Goal: Task Accomplishment & Management: Manage account settings

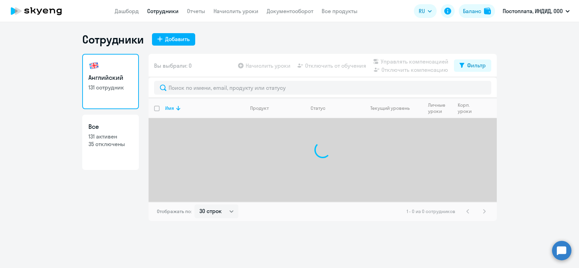
select select "30"
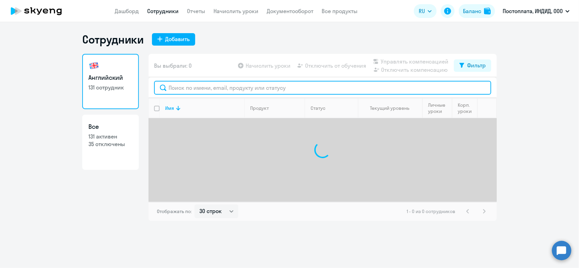
click at [189, 86] on input "text" at bounding box center [322, 88] width 337 height 14
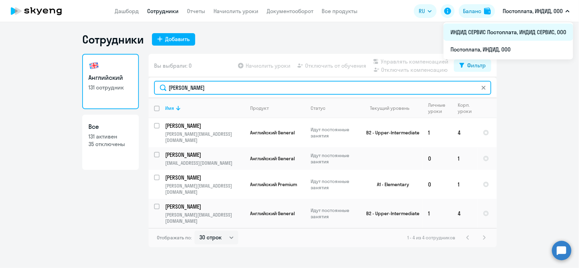
type input "[PERSON_NAME]"
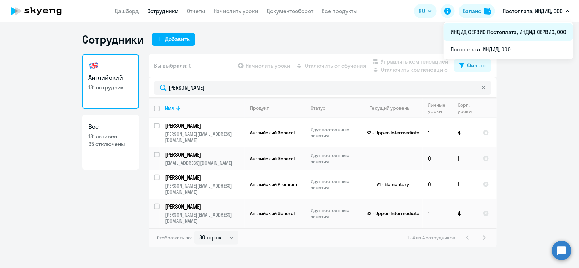
click at [502, 29] on li "ИНДИД СЕРВИС Постоплата, ИНДИД СЕРВИС, ООО" at bounding box center [509, 32] width 130 height 17
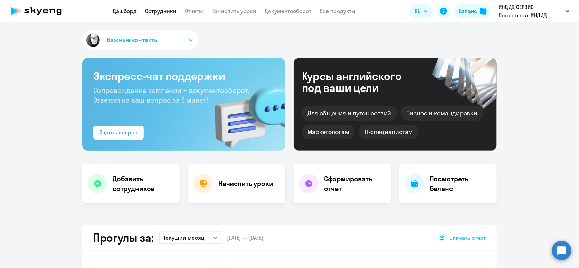
click at [159, 12] on link "Сотрудники" at bounding box center [160, 11] width 31 height 7
select select "30"
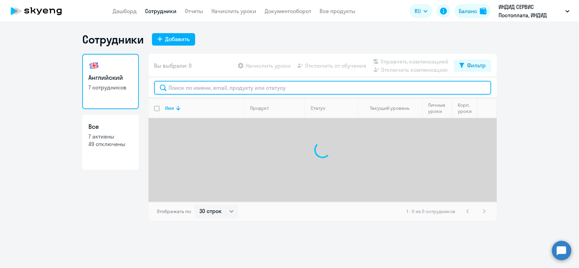
click at [240, 92] on input "text" at bounding box center [322, 88] width 337 height 14
type input "в"
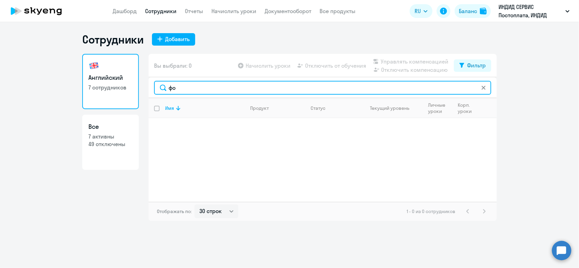
type input "ф"
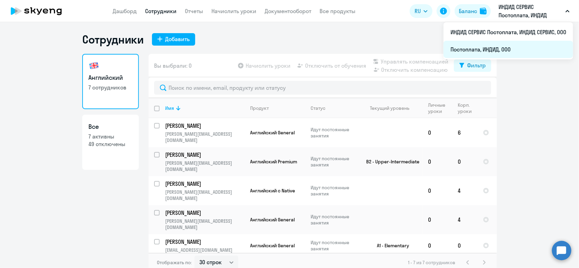
click at [501, 48] on li "Постоплата, ИНДИД, ООО" at bounding box center [509, 49] width 130 height 17
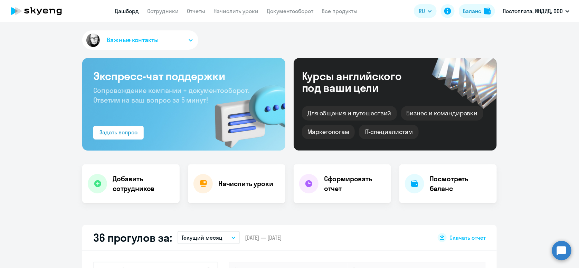
select select "30"
click at [175, 14] on link "Сотрудники" at bounding box center [162, 11] width 31 height 7
select select "30"
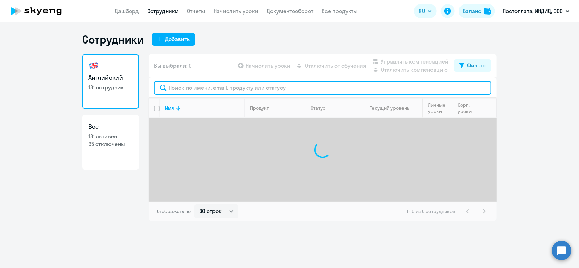
click at [242, 91] on input "text" at bounding box center [322, 88] width 337 height 14
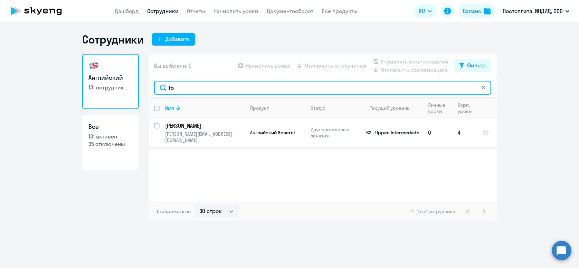
type input "fo"
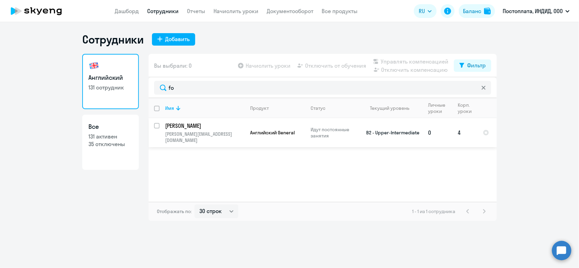
click at [157, 125] on input "select row 7809058" at bounding box center [161, 130] width 14 height 14
checkbox input "true"
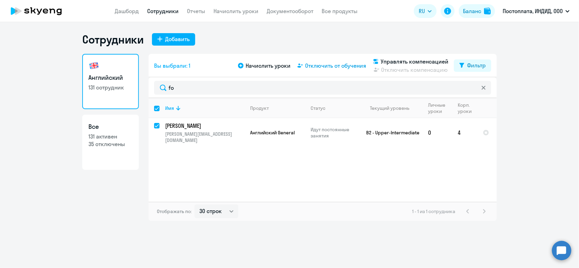
click at [317, 62] on span "Отключить от обучения" at bounding box center [335, 66] width 61 height 8
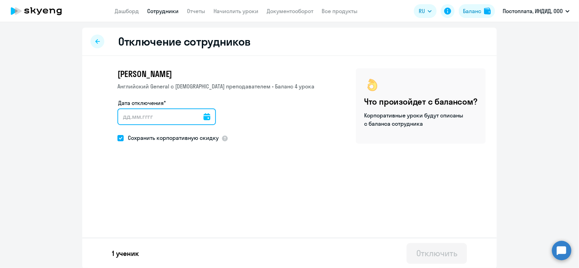
click at [164, 114] on input "Дата отключения*" at bounding box center [167, 117] width 99 height 17
click at [204, 117] on icon at bounding box center [207, 116] width 7 height 7
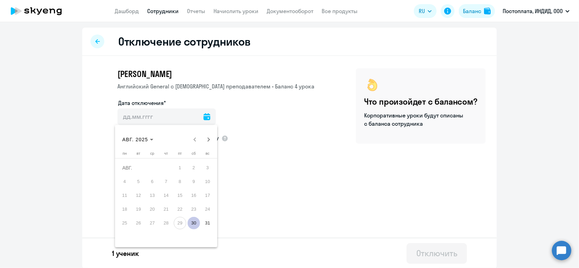
click at [193, 223] on span "30" at bounding box center [194, 223] width 12 height 12
type input "[DATE]"
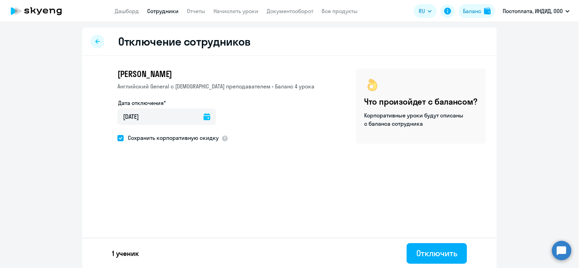
scroll to position [0, 0]
click at [425, 252] on div "Отключить" at bounding box center [437, 253] width 41 height 11
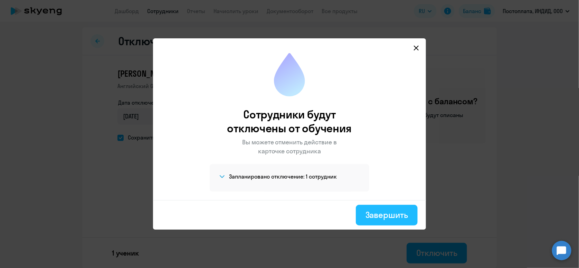
click at [361, 216] on button "Завершить" at bounding box center [387, 215] width 62 height 21
select select "30"
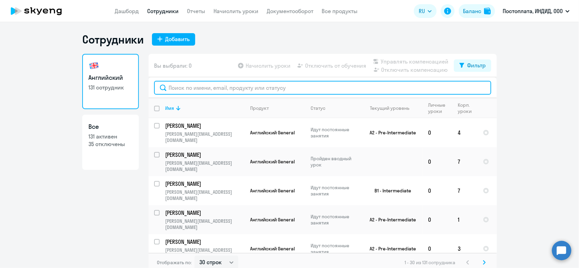
click at [217, 83] on input "text" at bounding box center [322, 88] width 337 height 14
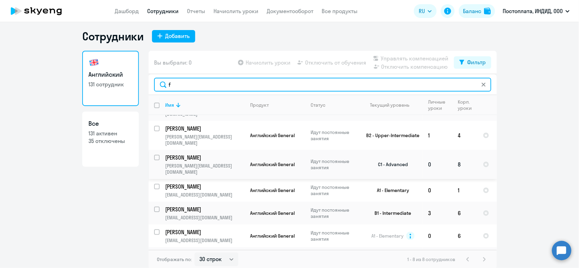
scroll to position [4, 0]
type input "f"
